Goal: Information Seeking & Learning: Learn about a topic

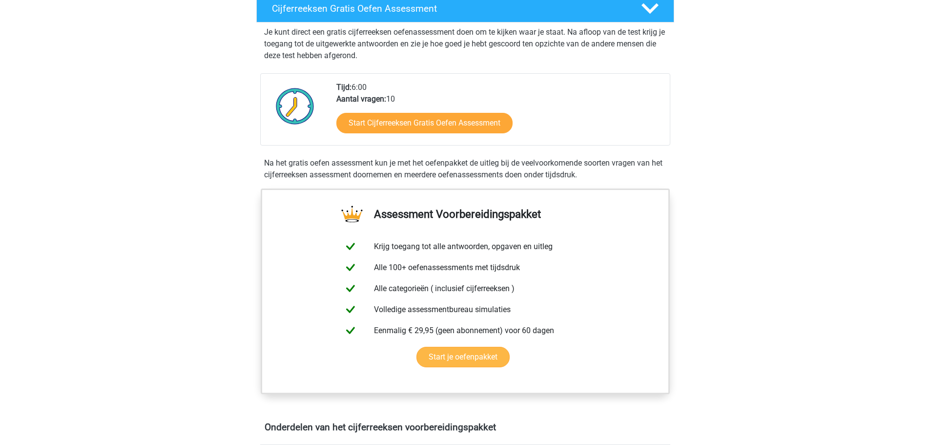
scroll to position [98, 0]
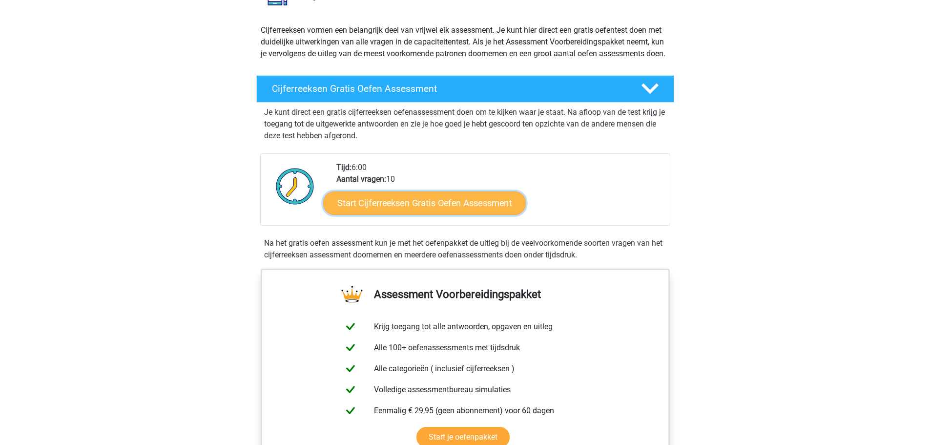
click at [440, 211] on link "Start Cijferreeksen Gratis Oefen Assessment" at bounding box center [424, 202] width 203 height 23
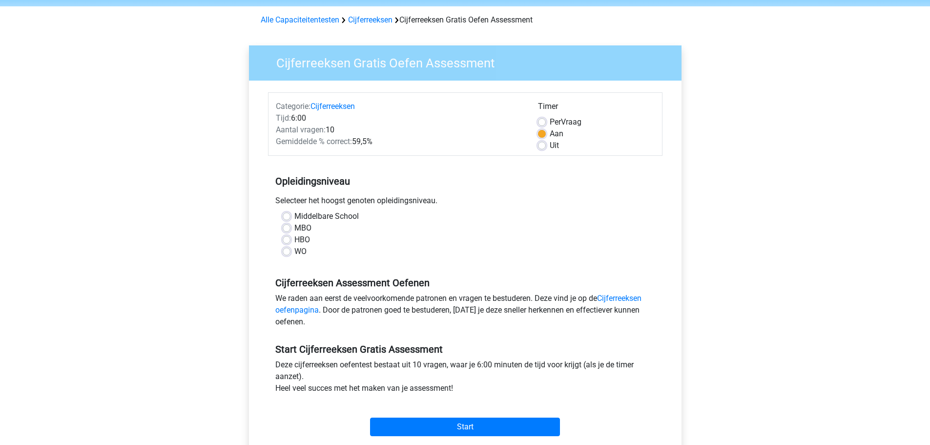
scroll to position [49, 0]
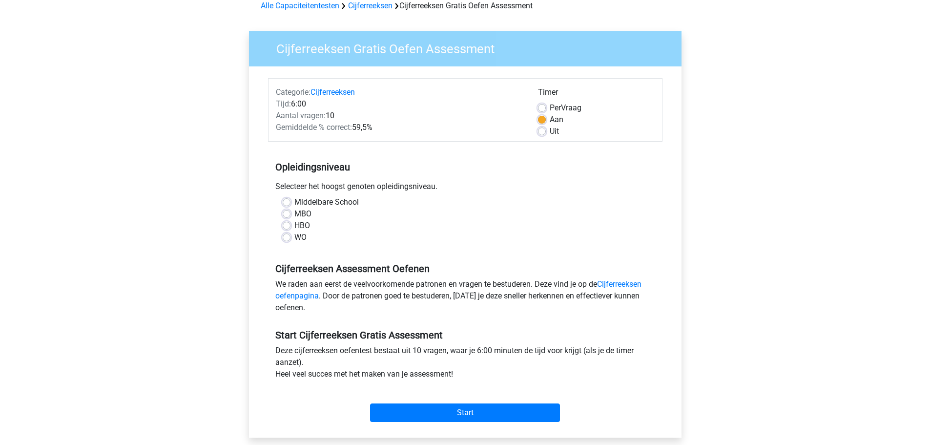
click at [294, 238] on label "WO" at bounding box center [300, 237] width 12 height 12
click at [286, 238] on input "WO" at bounding box center [287, 236] width 8 height 10
radio input "true"
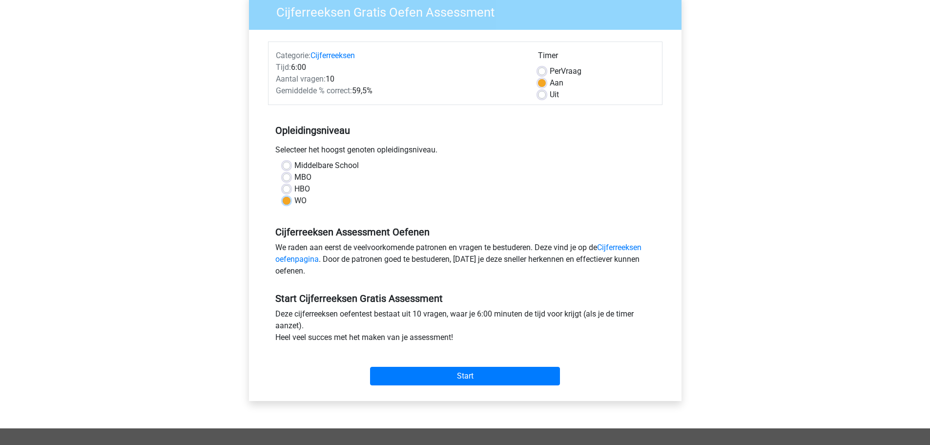
scroll to position [98, 0]
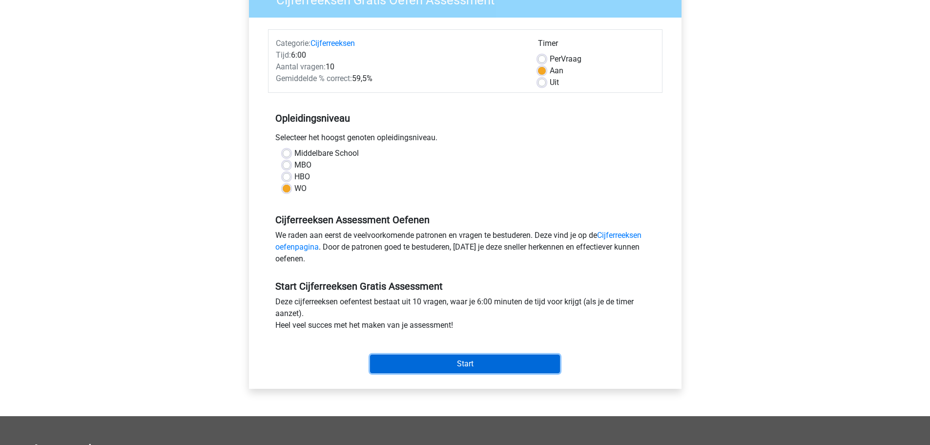
click at [444, 363] on input "Start" at bounding box center [465, 363] width 190 height 19
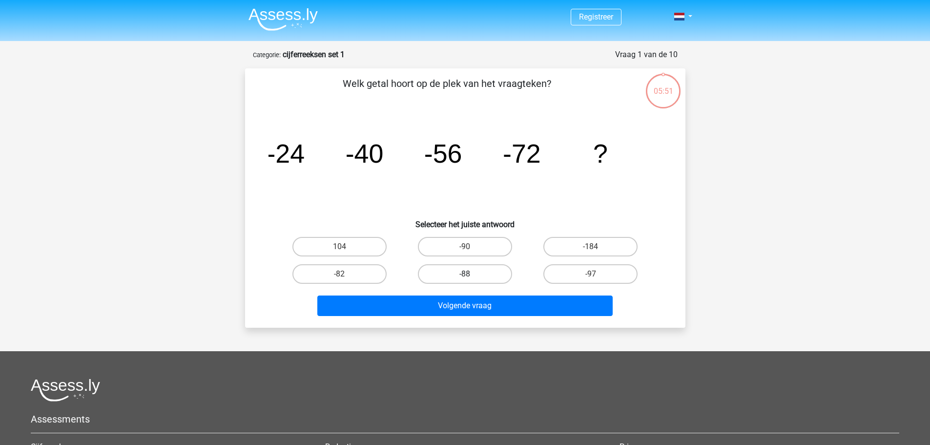
click at [462, 277] on label "-88" at bounding box center [465, 274] width 94 height 20
click at [465, 277] on input "-88" at bounding box center [468, 277] width 6 height 6
radio input "true"
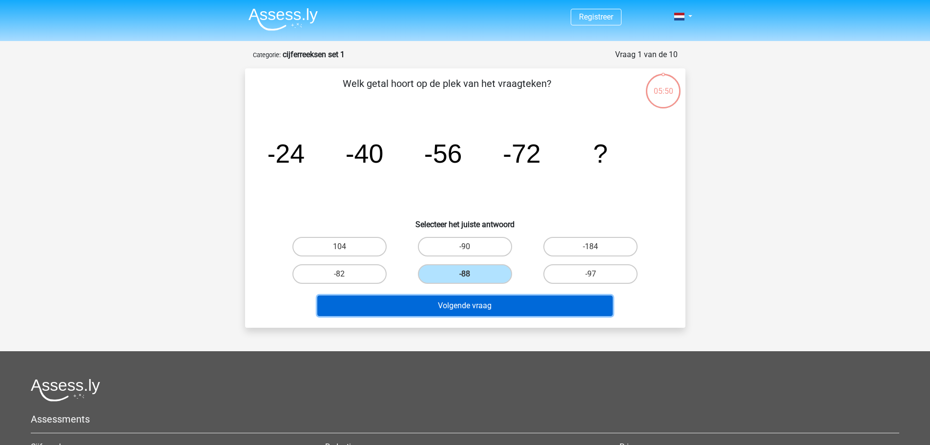
click at [461, 307] on button "Volgende vraag" at bounding box center [464, 305] width 295 height 20
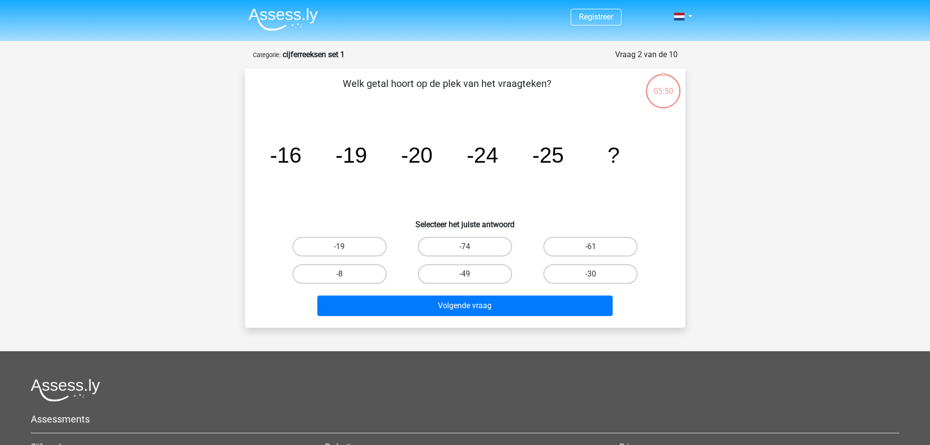
scroll to position [49, 0]
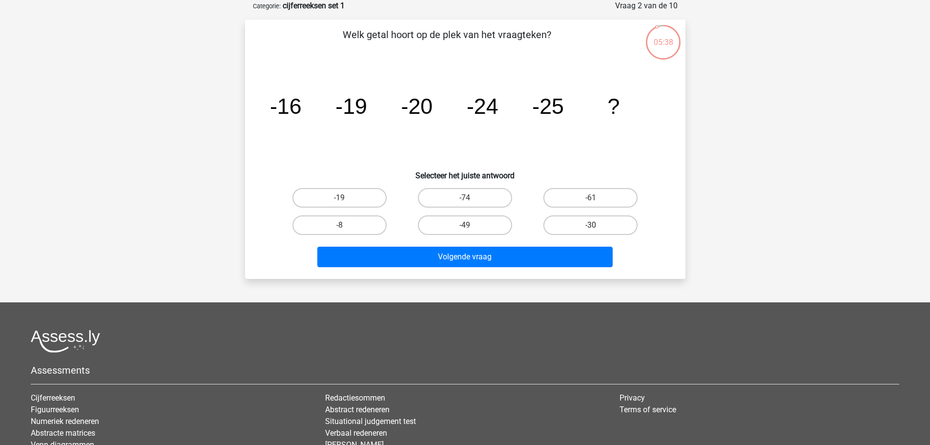
click at [594, 224] on label "-30" at bounding box center [590, 225] width 94 height 20
click at [594, 225] on input "-30" at bounding box center [594, 228] width 6 height 6
radio input "true"
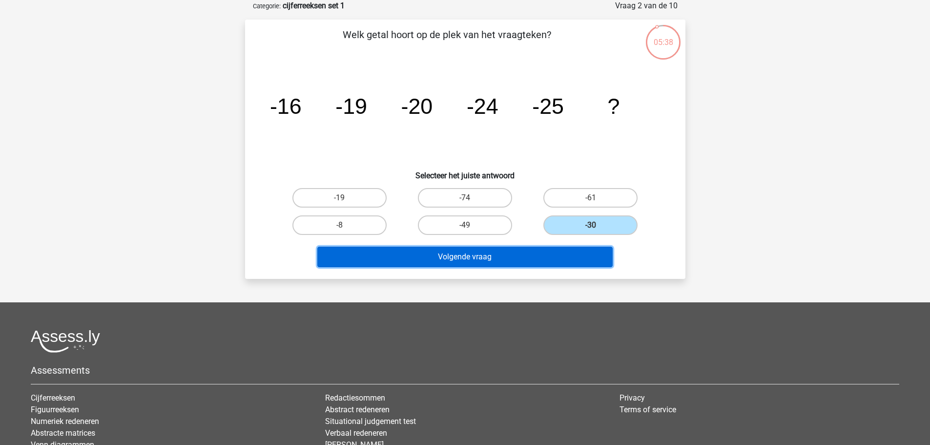
click at [515, 258] on button "Volgende vraag" at bounding box center [464, 256] width 295 height 20
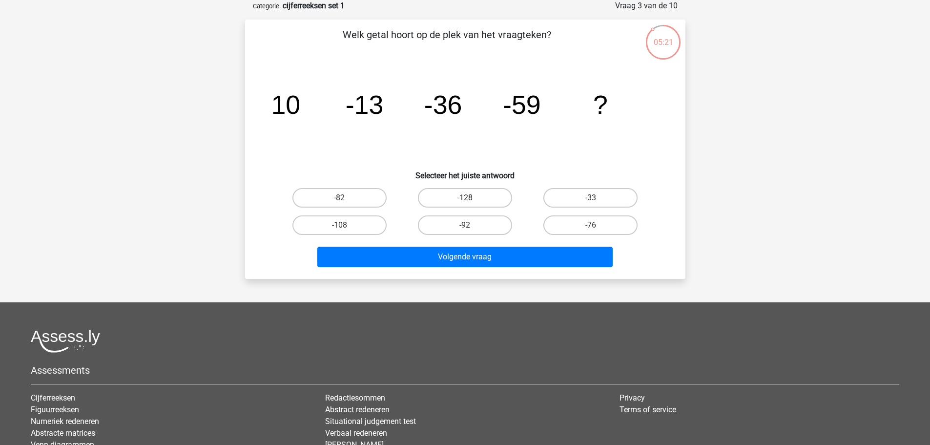
click at [346, 198] on input "-82" at bounding box center [342, 201] width 6 height 6
radio input "true"
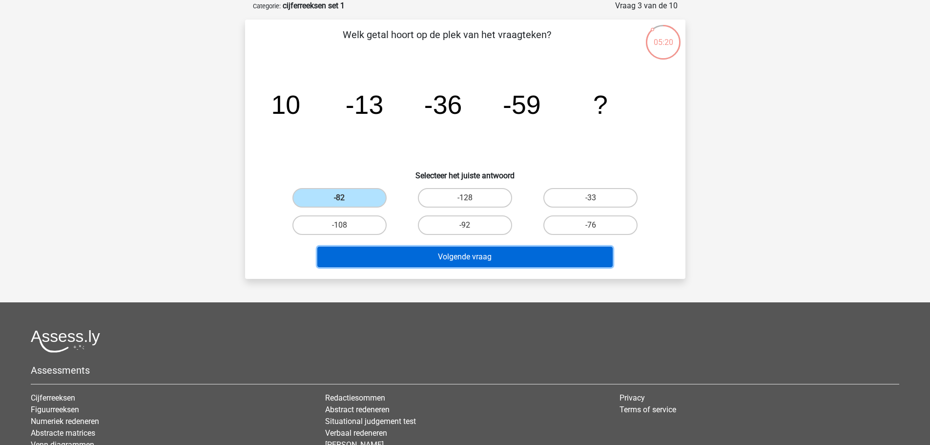
click at [413, 261] on button "Volgende vraag" at bounding box center [464, 256] width 295 height 20
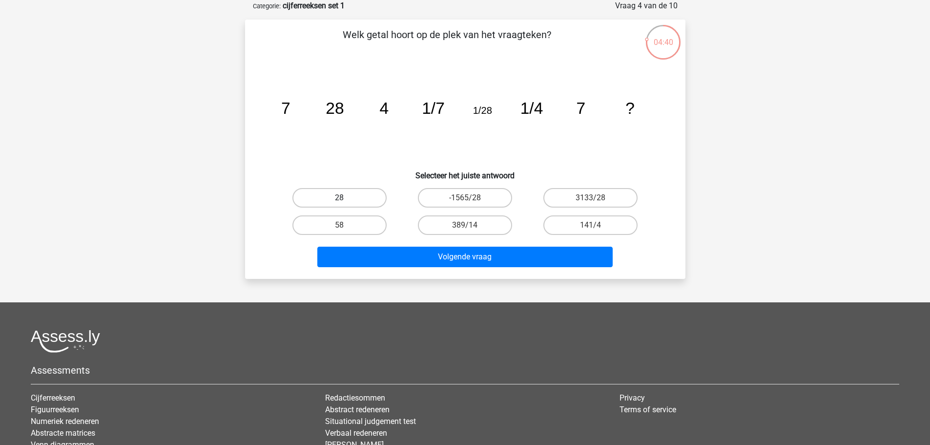
click at [349, 195] on label "28" at bounding box center [339, 198] width 94 height 20
click at [346, 198] on input "28" at bounding box center [342, 201] width 6 height 6
radio input "true"
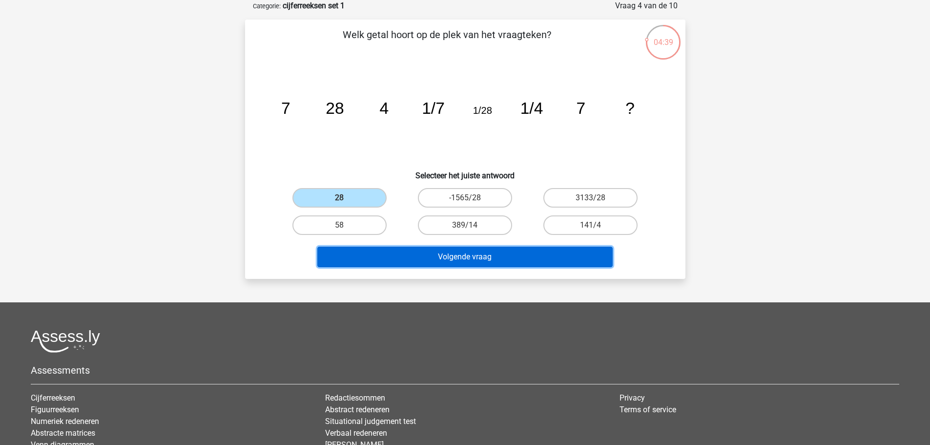
click at [386, 257] on button "Volgende vraag" at bounding box center [464, 256] width 295 height 20
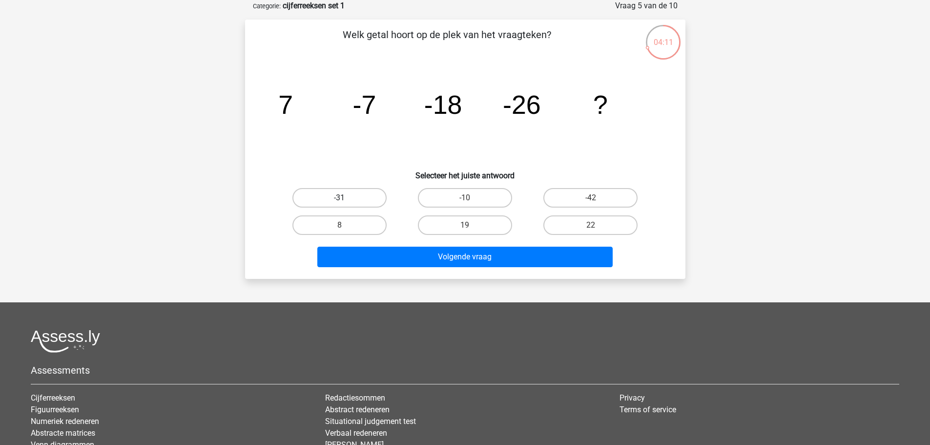
click at [351, 194] on label "-31" at bounding box center [339, 198] width 94 height 20
click at [346, 198] on input "-31" at bounding box center [342, 201] width 6 height 6
radio input "true"
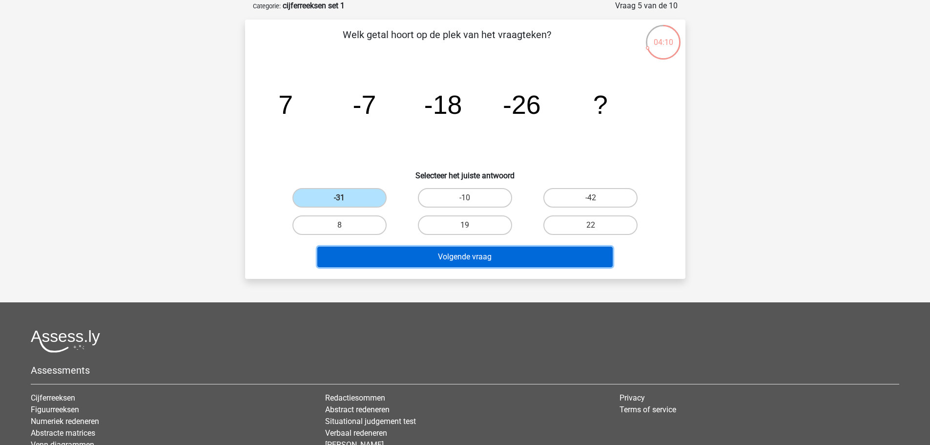
click at [398, 263] on button "Volgende vraag" at bounding box center [464, 256] width 295 height 20
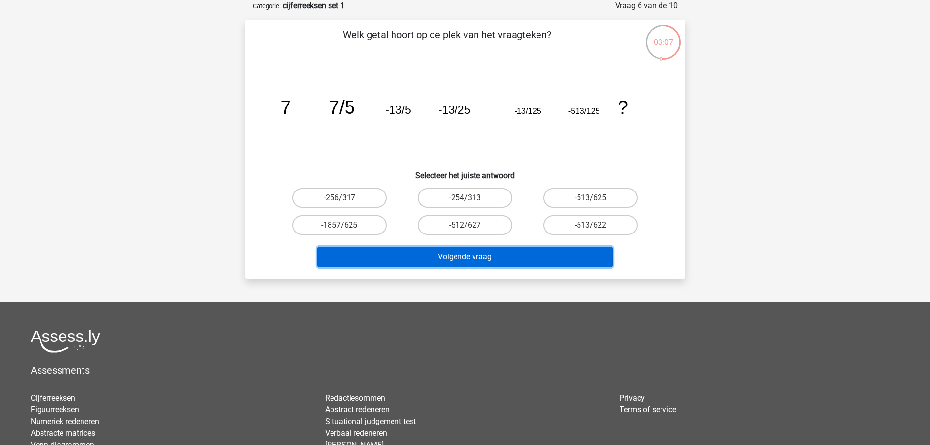
click at [441, 263] on button "Volgende vraag" at bounding box center [464, 256] width 295 height 20
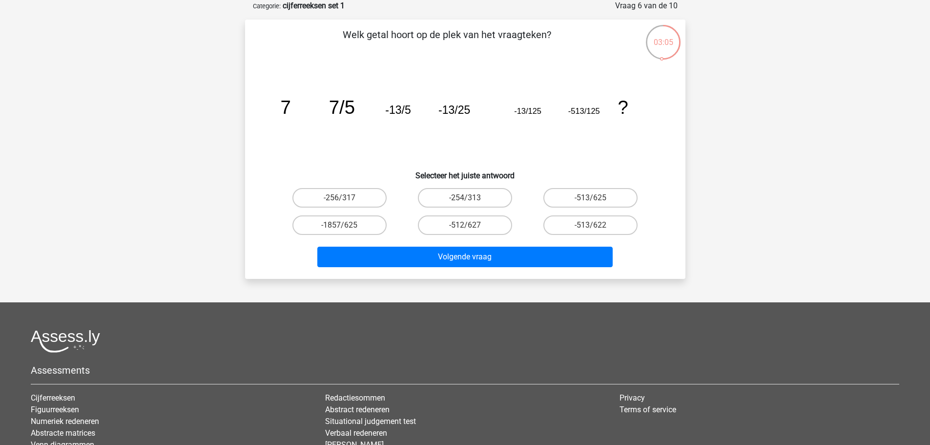
click at [240, 152] on div "03:05 Vraag 6 van de 10 Categorie: cijferreeksen set 1 Welk getal hoort op de p…" at bounding box center [465, 139] width 456 height 279
click at [347, 189] on div "-256/317" at bounding box center [339, 197] width 125 height 27
click at [347, 195] on label "-256/317" at bounding box center [339, 198] width 94 height 20
click at [346, 198] on input "-256/317" at bounding box center [342, 201] width 6 height 6
radio input "true"
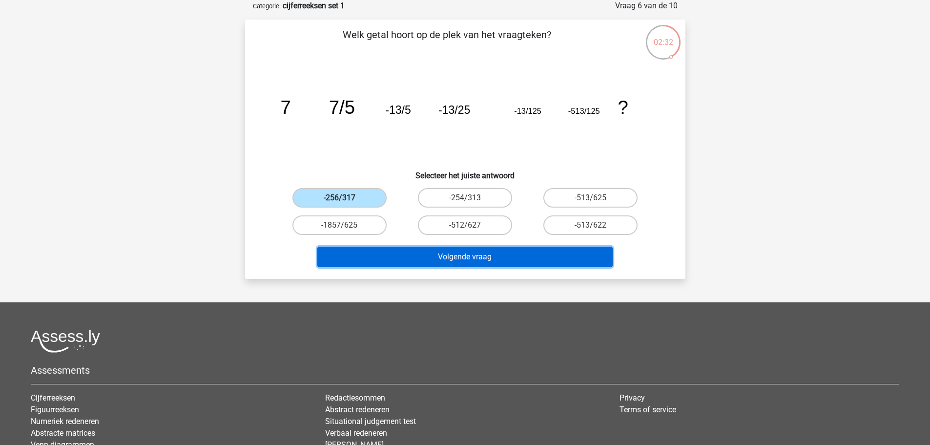
click at [387, 260] on button "Volgende vraag" at bounding box center [464, 256] width 295 height 20
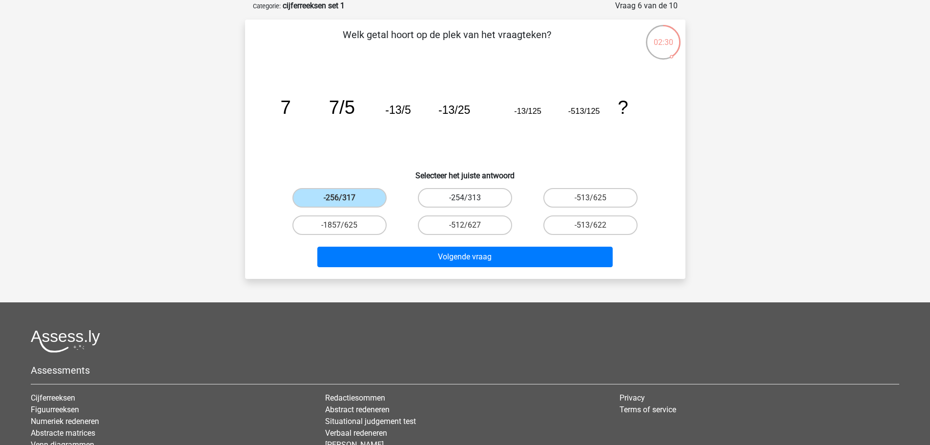
click at [442, 201] on label "-254/313" at bounding box center [465, 198] width 94 height 20
click at [465, 201] on input "-254/313" at bounding box center [468, 201] width 6 height 6
radio input "true"
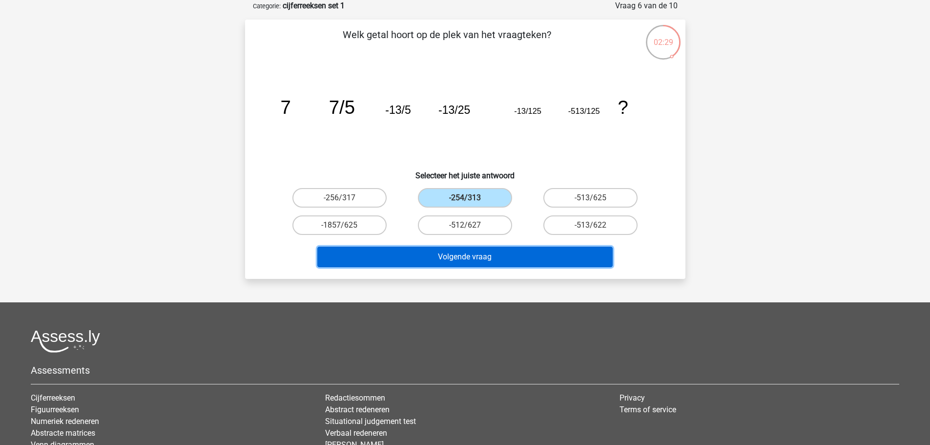
click at [454, 257] on button "Volgende vraag" at bounding box center [464, 256] width 295 height 20
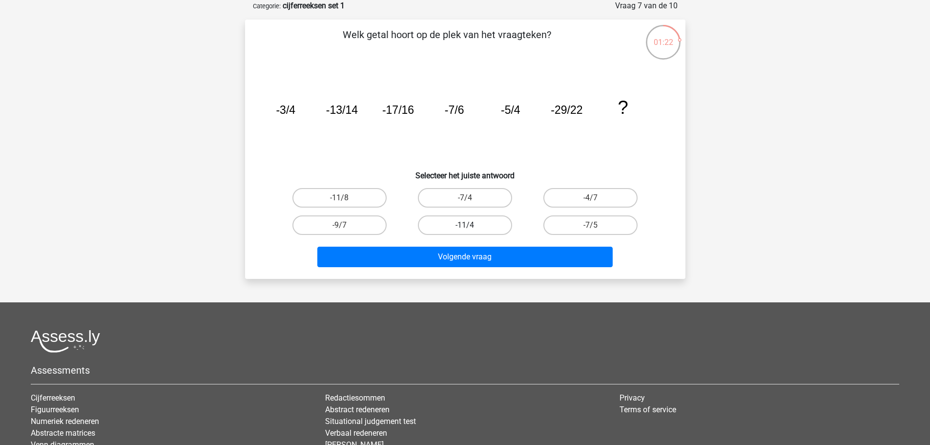
click at [454, 225] on label "-11/4" at bounding box center [465, 225] width 94 height 20
click at [465, 225] on input "-11/4" at bounding box center [468, 228] width 6 height 6
radio input "true"
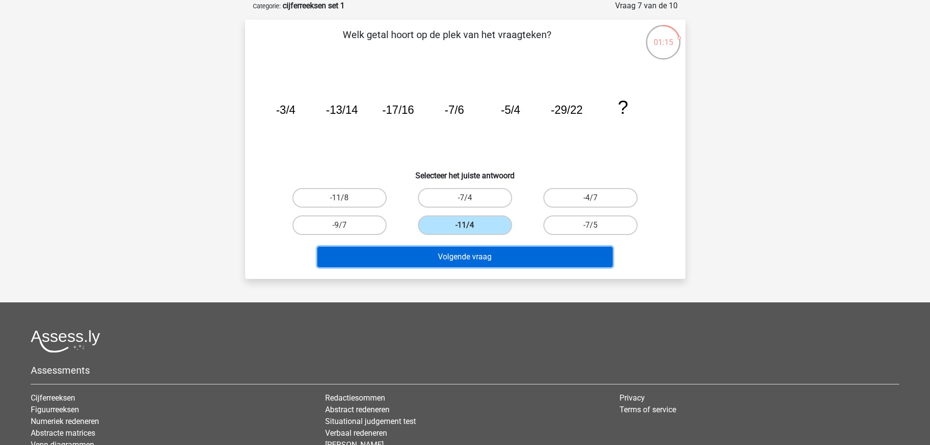
click at [456, 256] on button "Volgende vraag" at bounding box center [464, 256] width 295 height 20
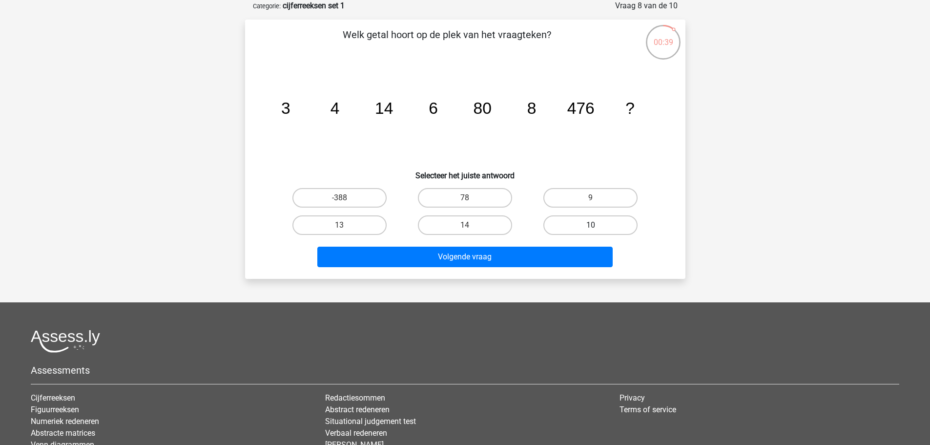
click at [602, 228] on label "10" at bounding box center [590, 225] width 94 height 20
click at [597, 228] on input "10" at bounding box center [594, 228] width 6 height 6
radio input "true"
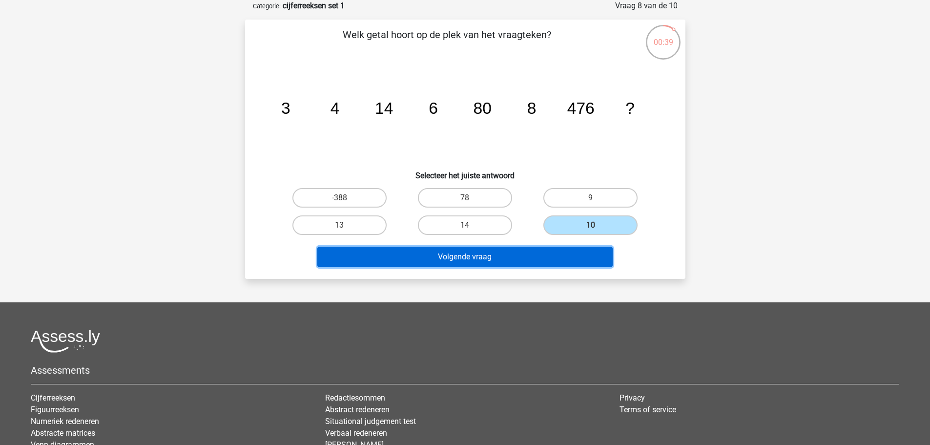
click at [549, 256] on button "Volgende vraag" at bounding box center [464, 256] width 295 height 20
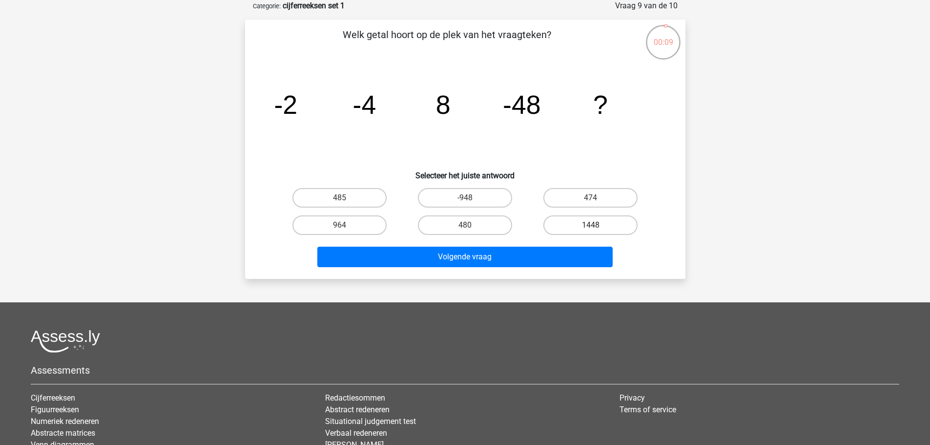
click at [581, 225] on label "1448" at bounding box center [590, 225] width 94 height 20
click at [591, 225] on input "1448" at bounding box center [594, 228] width 6 height 6
radio input "true"
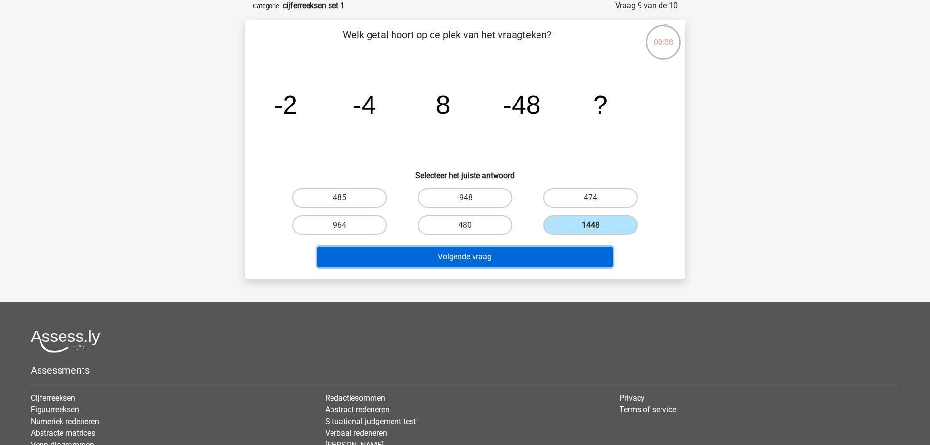
click at [481, 254] on button "Volgende vraag" at bounding box center [464, 256] width 295 height 20
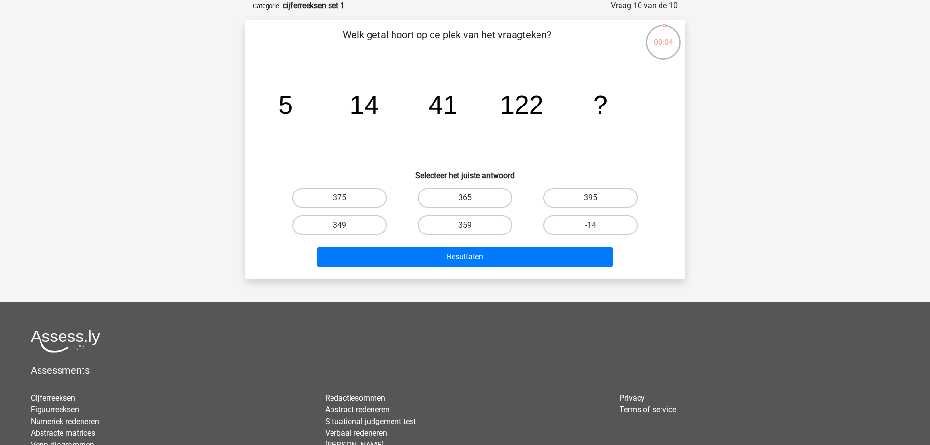
click at [589, 200] on label "395" at bounding box center [590, 198] width 94 height 20
click at [591, 200] on input "395" at bounding box center [594, 201] width 6 height 6
radio input "true"
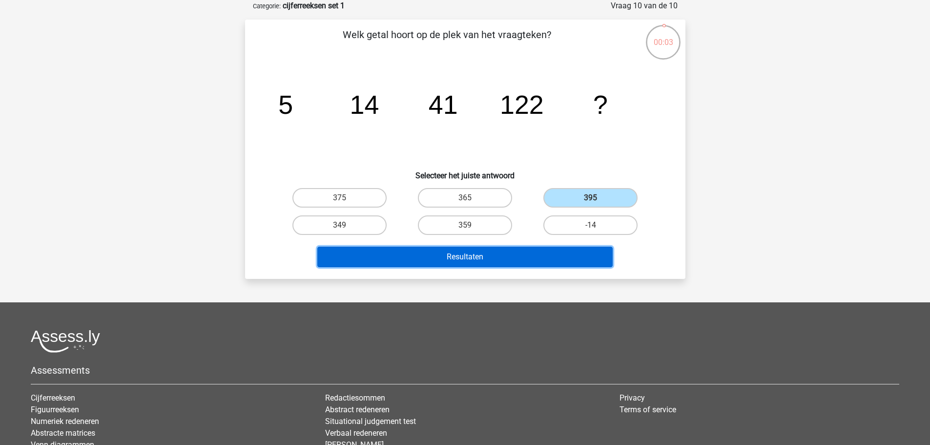
click at [564, 264] on button "Resultaten" at bounding box center [464, 256] width 295 height 20
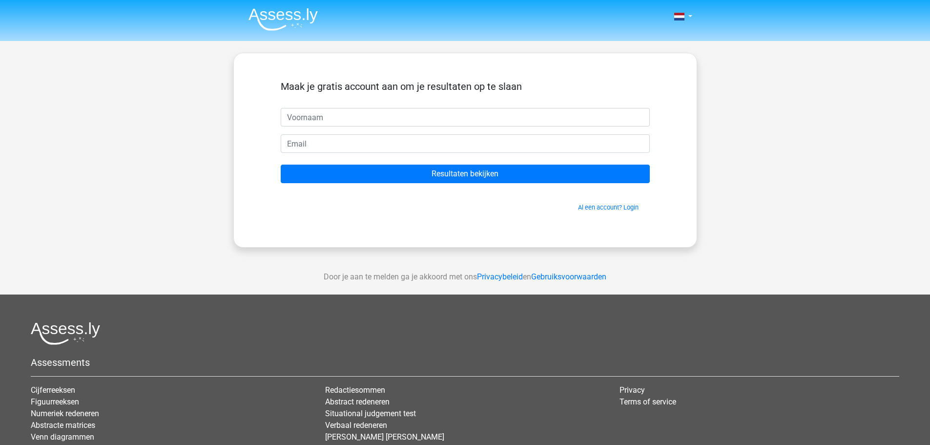
click at [355, 123] on input "text" at bounding box center [465, 117] width 369 height 19
type input "Roel"
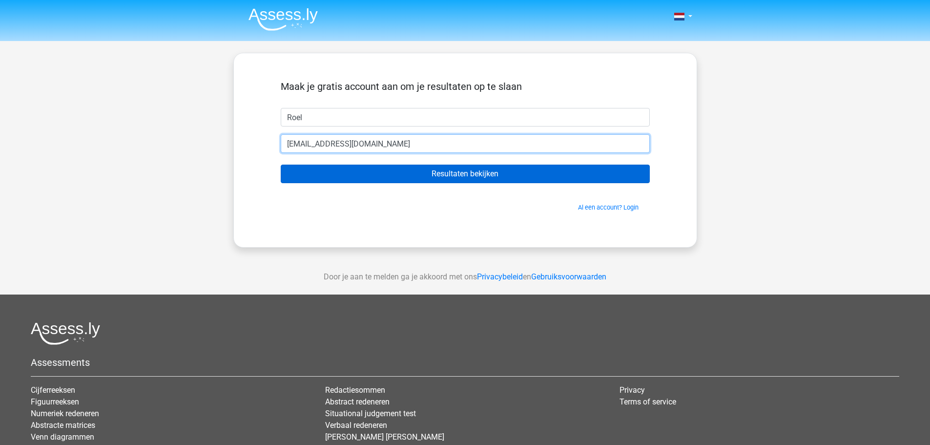
type input "roeleerhart2@gmail.com"
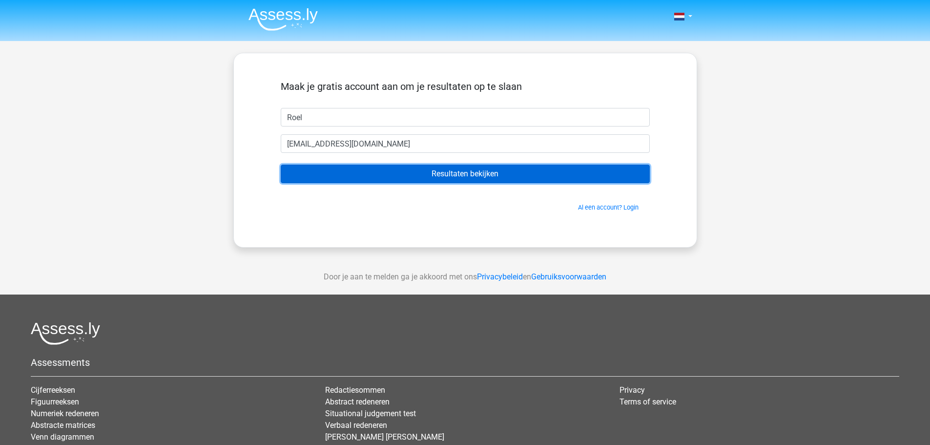
click at [464, 171] on input "Resultaten bekijken" at bounding box center [465, 173] width 369 height 19
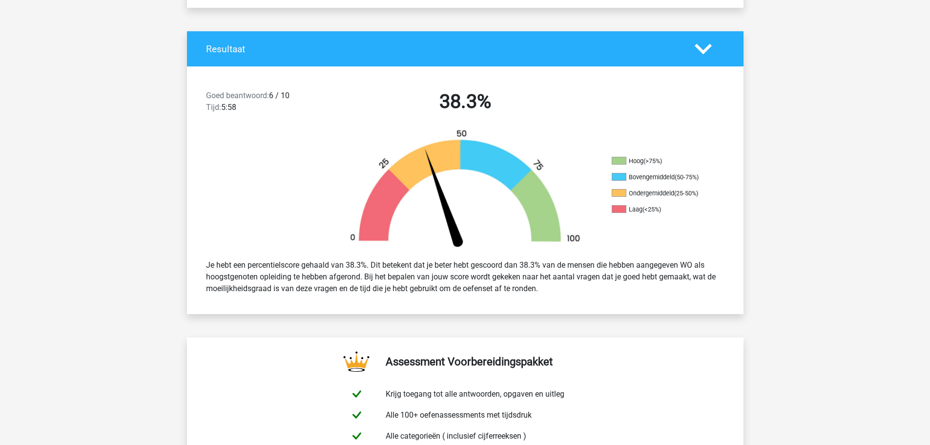
scroll to position [195, 0]
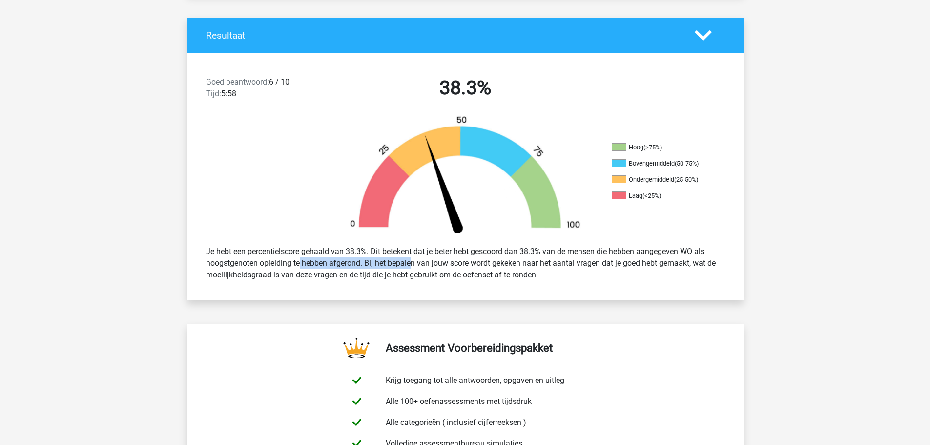
drag, startPoint x: 270, startPoint y: 264, endPoint x: 378, endPoint y: 263, distance: 107.9
click at [378, 263] on div "Je hebt een percentielscore gehaald van 38.3%. Dit betekent dat je beter hebt g…" at bounding box center [465, 263] width 533 height 43
drag, startPoint x: 378, startPoint y: 263, endPoint x: 471, endPoint y: 263, distance: 92.7
click at [471, 263] on div "Je hebt een percentielscore gehaald van 38.3%. Dit betekent dat je beter hebt g…" at bounding box center [465, 263] width 533 height 43
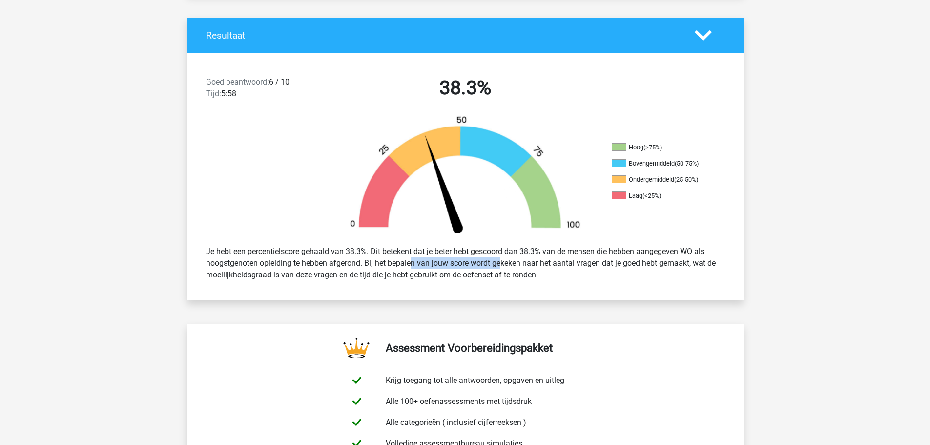
click at [471, 263] on div "Je hebt een percentielscore gehaald van 38.3%. Dit betekent dat je beter hebt g…" at bounding box center [465, 263] width 533 height 43
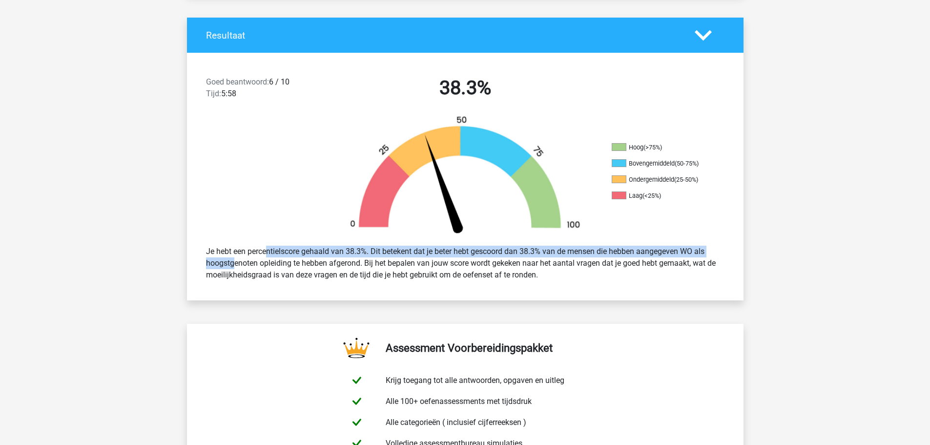
drag, startPoint x: 235, startPoint y: 253, endPoint x: 707, endPoint y: 250, distance: 472.0
click at [707, 250] on div "Je hebt een percentielscore gehaald van 38.3%. Dit betekent dat je beter hebt g…" at bounding box center [465, 263] width 533 height 43
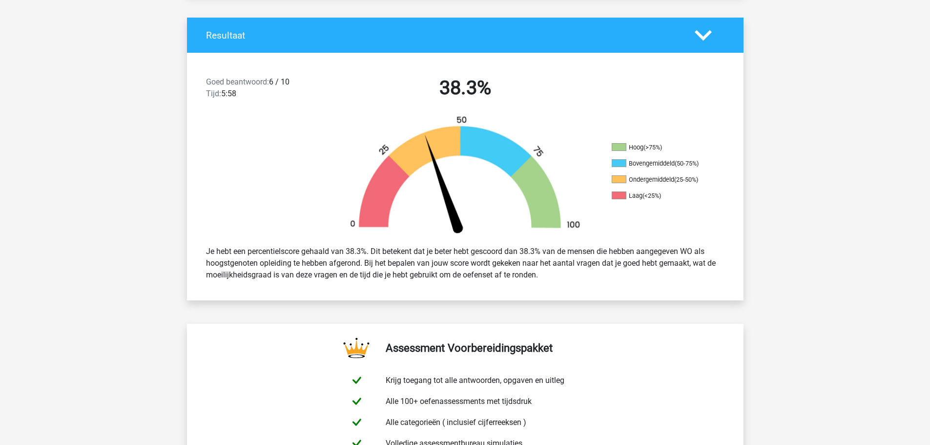
click at [304, 263] on div "Je hebt een percentielscore gehaald van 38.3%. Dit betekent dat je beter hebt g…" at bounding box center [465, 263] width 533 height 43
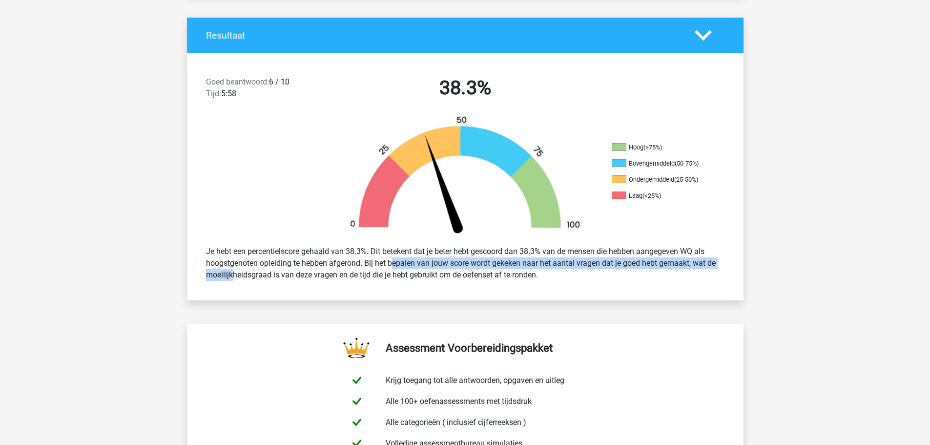
drag, startPoint x: 367, startPoint y: 263, endPoint x: 719, endPoint y: 263, distance: 352.4
click at [719, 263] on div "Je hebt een percentielscore gehaald van 38.3%. Dit betekent dat je beter hebt g…" at bounding box center [465, 263] width 533 height 43
drag, startPoint x: 248, startPoint y: 272, endPoint x: 554, endPoint y: 275, distance: 306.0
click at [554, 275] on div "Je hebt een percentielscore gehaald van 38.3%. Dit betekent dat je beter hebt g…" at bounding box center [465, 263] width 533 height 43
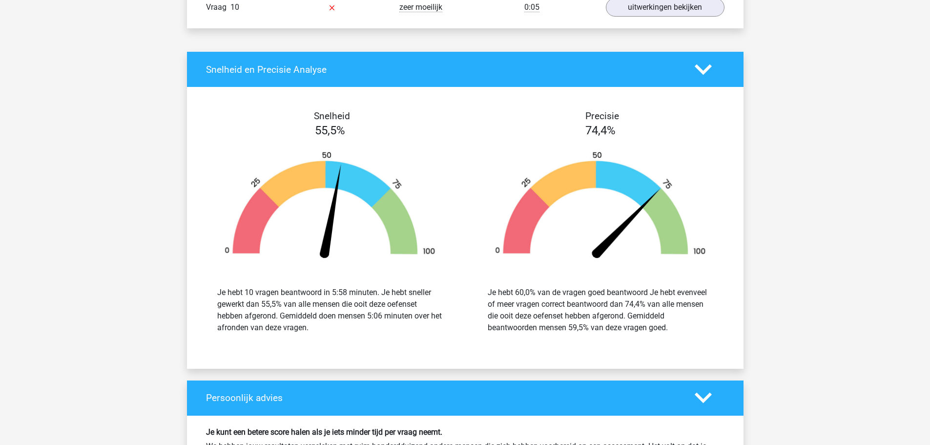
scroll to position [1123, 0]
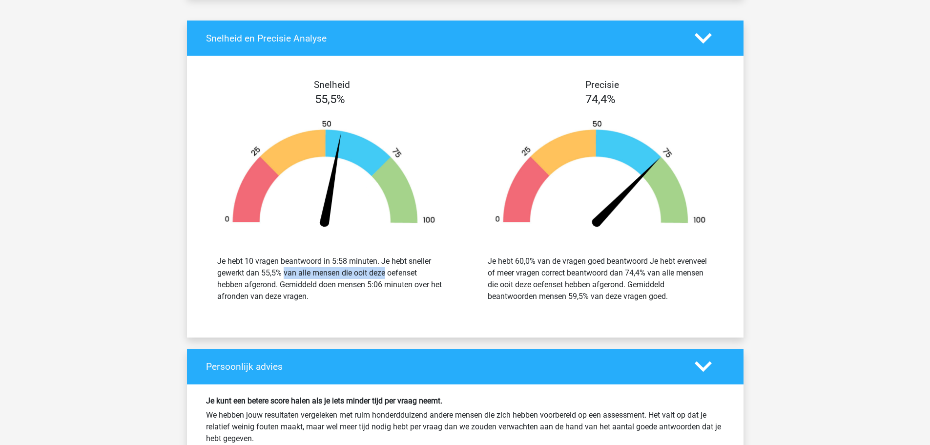
drag, startPoint x: 248, startPoint y: 274, endPoint x: 336, endPoint y: 271, distance: 87.9
click at [336, 271] on div "Je hebt 10 vragen beantwoord in 5:58 minuten. Je hebt sneller gewerkt dan 55,5%…" at bounding box center [329, 278] width 225 height 47
drag, startPoint x: 313, startPoint y: 272, endPoint x: 423, endPoint y: 272, distance: 109.8
click at [423, 272] on div "Je hebt 10 vragen beantwoord in 5:58 minuten. Je hebt sneller gewerkt dan 55,5%…" at bounding box center [329, 278] width 225 height 47
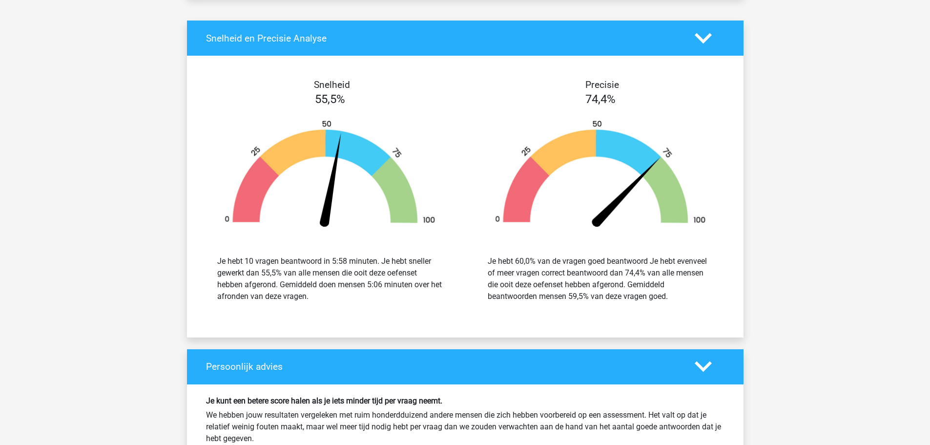
click at [254, 280] on div "Je hebt 10 vragen beantwoord in 5:58 minuten. Je hebt sneller gewerkt dan 55,5%…" at bounding box center [329, 278] width 225 height 47
drag, startPoint x: 247, startPoint y: 284, endPoint x: 414, endPoint y: 282, distance: 166.9
click at [414, 282] on div "Je hebt 10 vragen beantwoord in 5:58 minuten. Je hebt sneller gewerkt dan 55,5%…" at bounding box center [329, 278] width 225 height 47
drag, startPoint x: 255, startPoint y: 292, endPoint x: 297, endPoint y: 293, distance: 42.5
click at [297, 293] on div "Je hebt 10 vragen beantwoord in 5:58 minuten. Je hebt sneller gewerkt dan 55,5%…" at bounding box center [329, 278] width 225 height 47
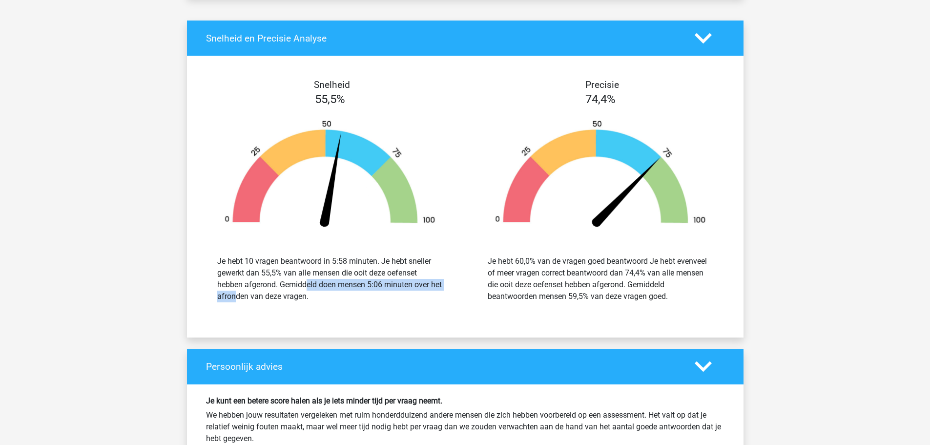
click at [297, 293] on div "Je hebt 10 vragen beantwoord in 5:58 minuten. Je hebt sneller gewerkt dan 55,5%…" at bounding box center [329, 278] width 225 height 47
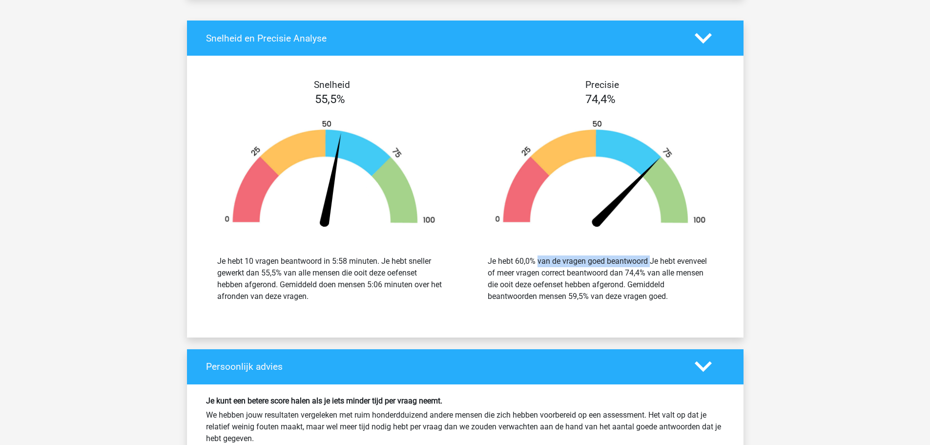
drag, startPoint x: 507, startPoint y: 262, endPoint x: 609, endPoint y: 263, distance: 101.5
click at [609, 263] on div "Je hebt 60,0% van de vragen goed beantwoord Je hebt evenveel of meer vragen cor…" at bounding box center [600, 278] width 225 height 47
drag, startPoint x: 609, startPoint y: 263, endPoint x: 663, endPoint y: 263, distance: 54.7
click at [663, 263] on div "Je hebt 60,0% van de vragen goed beantwoord Je hebt evenveel of meer vragen cor…" at bounding box center [600, 278] width 225 height 47
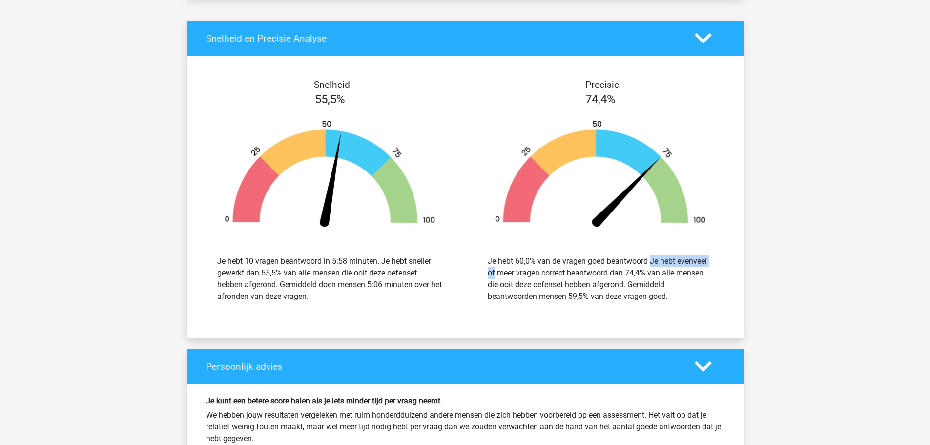
click at [663, 263] on div "Je hebt 60,0% van de vragen goed beantwoord Je hebt evenveel of meer vragen cor…" at bounding box center [600, 278] width 225 height 47
drag, startPoint x: 662, startPoint y: 274, endPoint x: 703, endPoint y: 274, distance: 40.5
click at [703, 274] on div "Je hebt 60,0% van de vragen goed beantwoord Je hebt evenveel of meer vragen cor…" at bounding box center [600, 278] width 225 height 47
click at [573, 284] on div "Je hebt 60,0% van de vragen goed beantwoord Je hebt evenveel of meer vragen cor…" at bounding box center [600, 278] width 225 height 47
drag, startPoint x: 501, startPoint y: 294, endPoint x: 656, endPoint y: 295, distance: 154.7
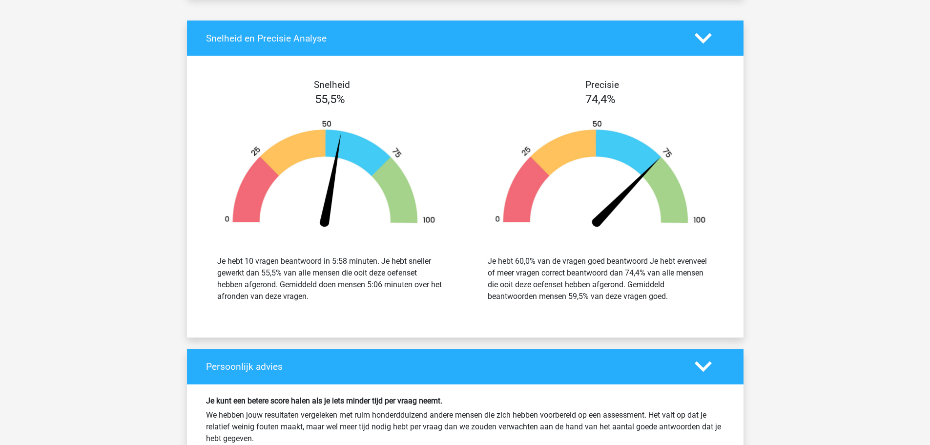
click at [656, 295] on div "Je hebt 60,0% van de vragen goed beantwoord Je hebt evenveel of meer vragen cor…" at bounding box center [600, 278] width 225 height 47
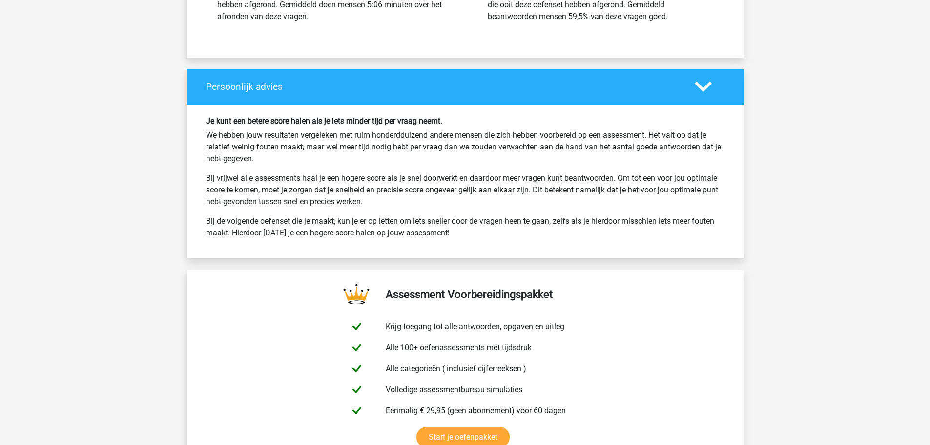
scroll to position [1415, 0]
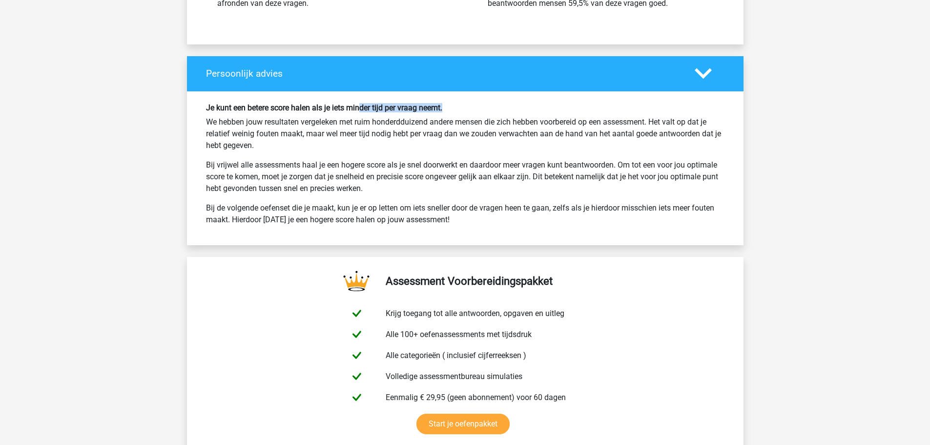
drag, startPoint x: 361, startPoint y: 108, endPoint x: 446, endPoint y: 108, distance: 84.9
click at [446, 108] on h6 "Je kunt een betere score halen als je iets minder tijd per vraag neemt." at bounding box center [465, 107] width 518 height 9
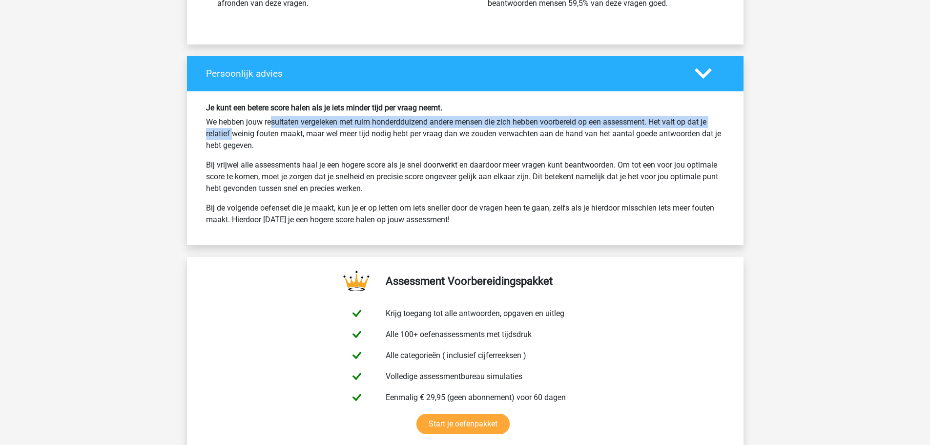
drag, startPoint x: 232, startPoint y: 123, endPoint x: 708, endPoint y: 125, distance: 475.4
click at [708, 125] on p "We hebben jouw resultaten vergeleken met ruim honderdduizend andere mensen die …" at bounding box center [465, 133] width 518 height 35
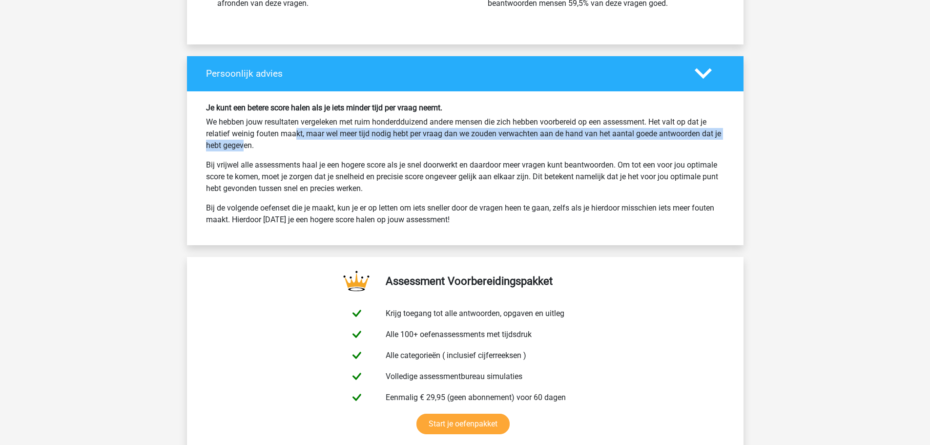
drag, startPoint x: 255, startPoint y: 132, endPoint x: 726, endPoint y: 132, distance: 470.5
click at [726, 132] on div "Je kunt een betere score halen als je iets minder tijd per vraag neemt. We hebb…" at bounding box center [465, 168] width 533 height 130
drag, startPoint x: 228, startPoint y: 148, endPoint x: 265, endPoint y: 146, distance: 36.6
click at [265, 146] on p "We hebben jouw resultaten vergeleken met ruim honderdduizend andere mensen die …" at bounding box center [465, 133] width 518 height 35
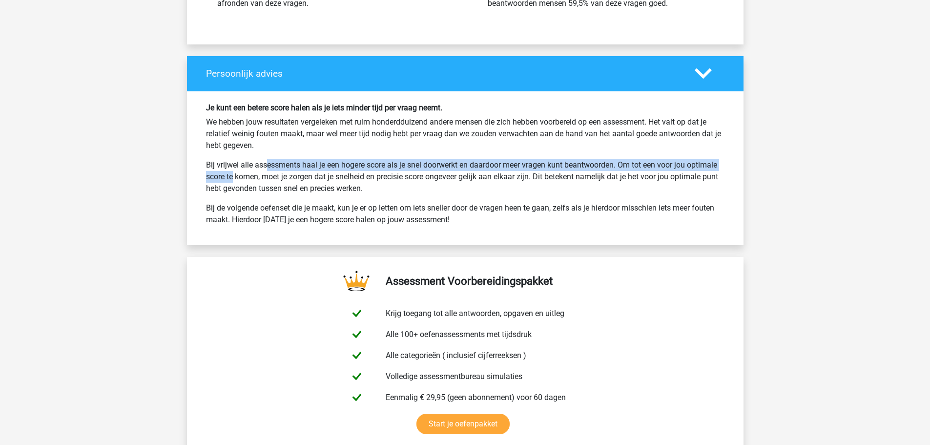
drag, startPoint x: 231, startPoint y: 161, endPoint x: 716, endPoint y: 164, distance: 485.6
click at [716, 164] on p "Bij vrijwel alle assessments haal je een hogere score als je snel doorwerkt en …" at bounding box center [465, 176] width 518 height 35
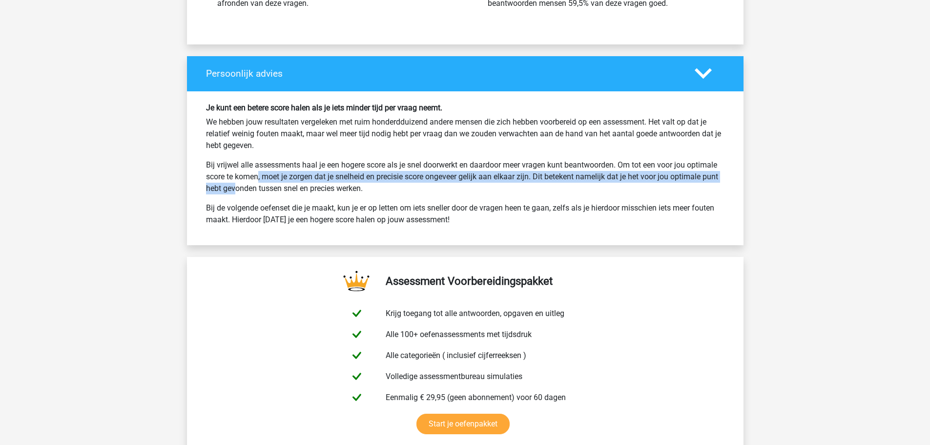
drag, startPoint x: 219, startPoint y: 179, endPoint x: 717, endPoint y: 181, distance: 498.3
click at [717, 181] on p "Bij vrijwel alle assessments haal je een hogere score als je snel doorwerkt en …" at bounding box center [465, 176] width 518 height 35
drag, startPoint x: 247, startPoint y: 185, endPoint x: 384, endPoint y: 185, distance: 137.1
click at [384, 185] on p "Bij vrijwel alle assessments haal je een hogere score als je snel doorwerkt en …" at bounding box center [465, 176] width 518 height 35
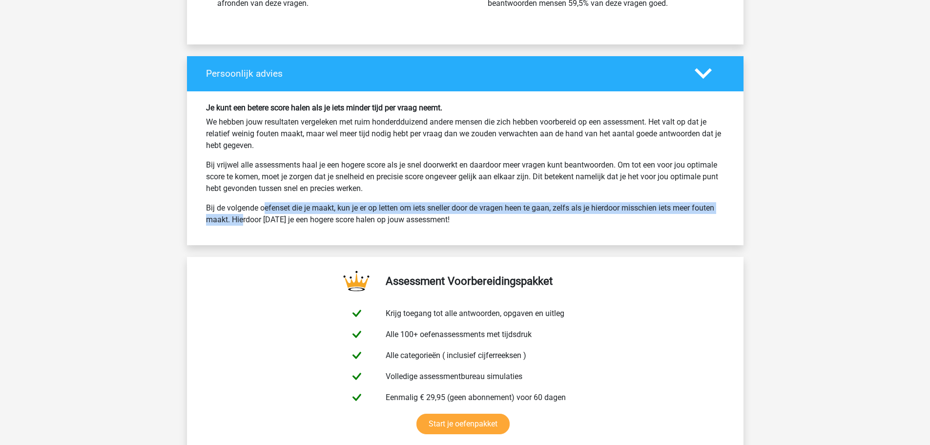
drag, startPoint x: 225, startPoint y: 207, endPoint x: 722, endPoint y: 211, distance: 496.9
click at [722, 211] on p "Bij de volgende oefenset die je maakt, kun je er op letten om iets sneller door…" at bounding box center [465, 213] width 518 height 23
drag, startPoint x: 245, startPoint y: 220, endPoint x: 421, endPoint y: 219, distance: 176.7
click at [421, 219] on p "Bij de volgende oefenset die je maakt, kun je er op letten om iets sneller door…" at bounding box center [465, 213] width 518 height 23
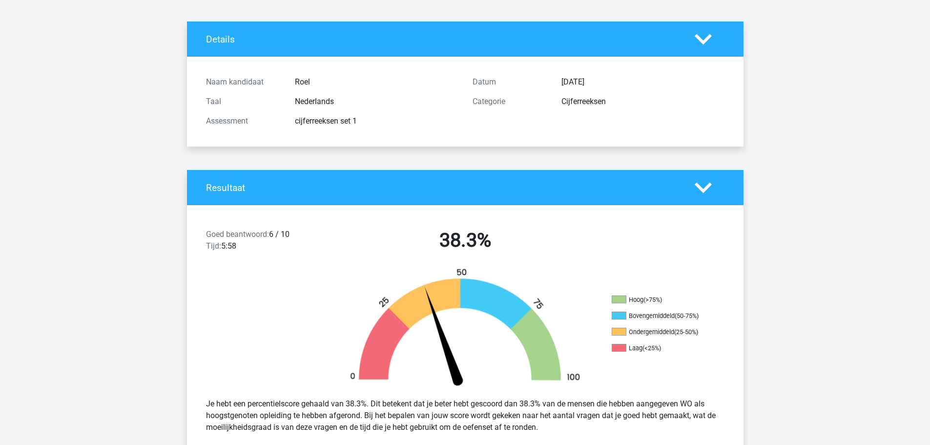
scroll to position [41, 0]
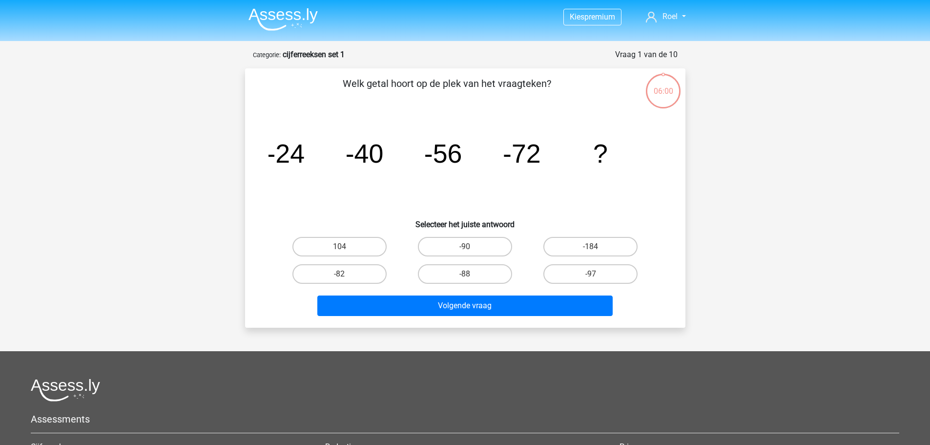
scroll to position [49, 0]
